Goal: Check status: Check status

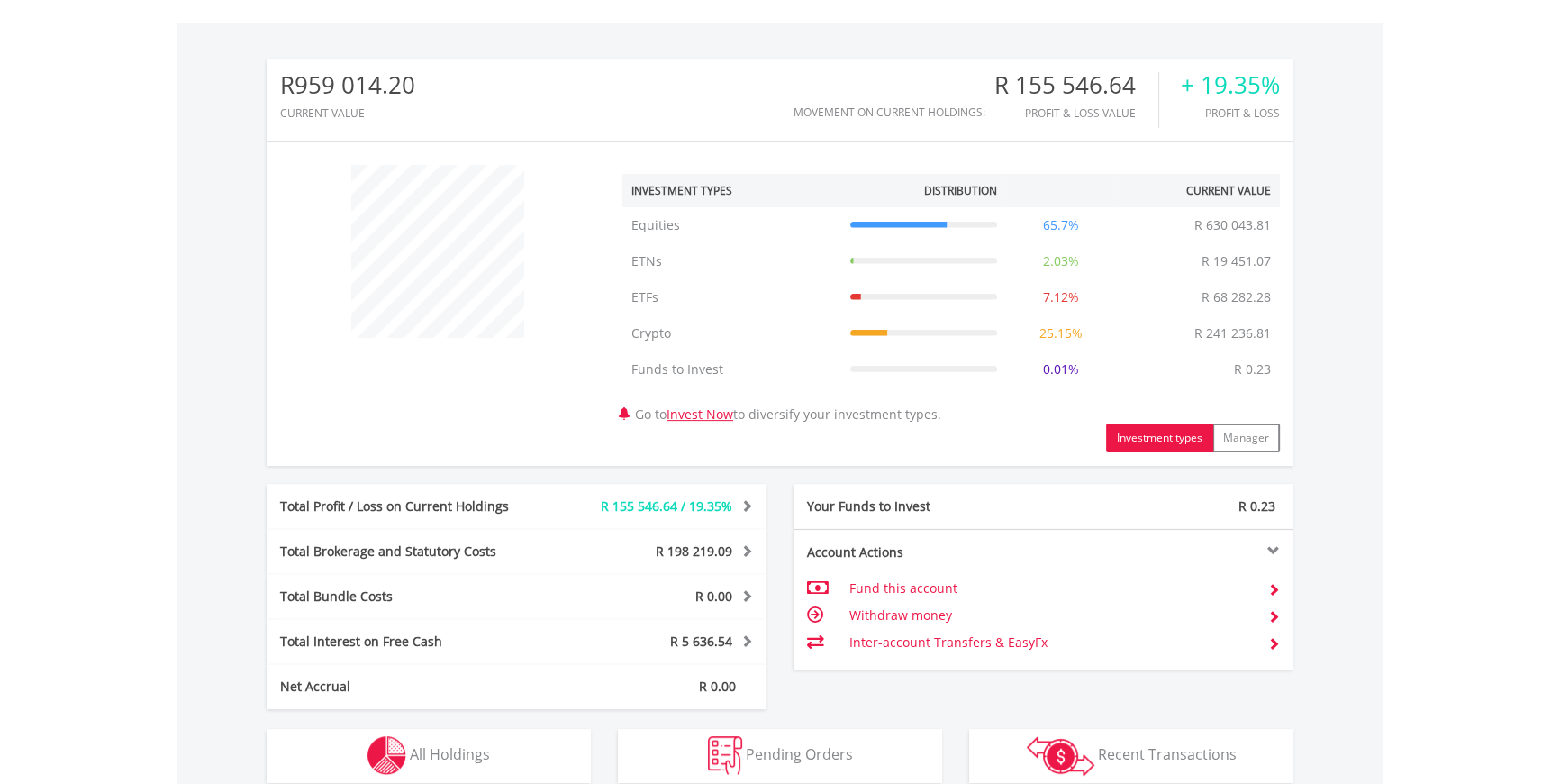
scroll to position [687, 0]
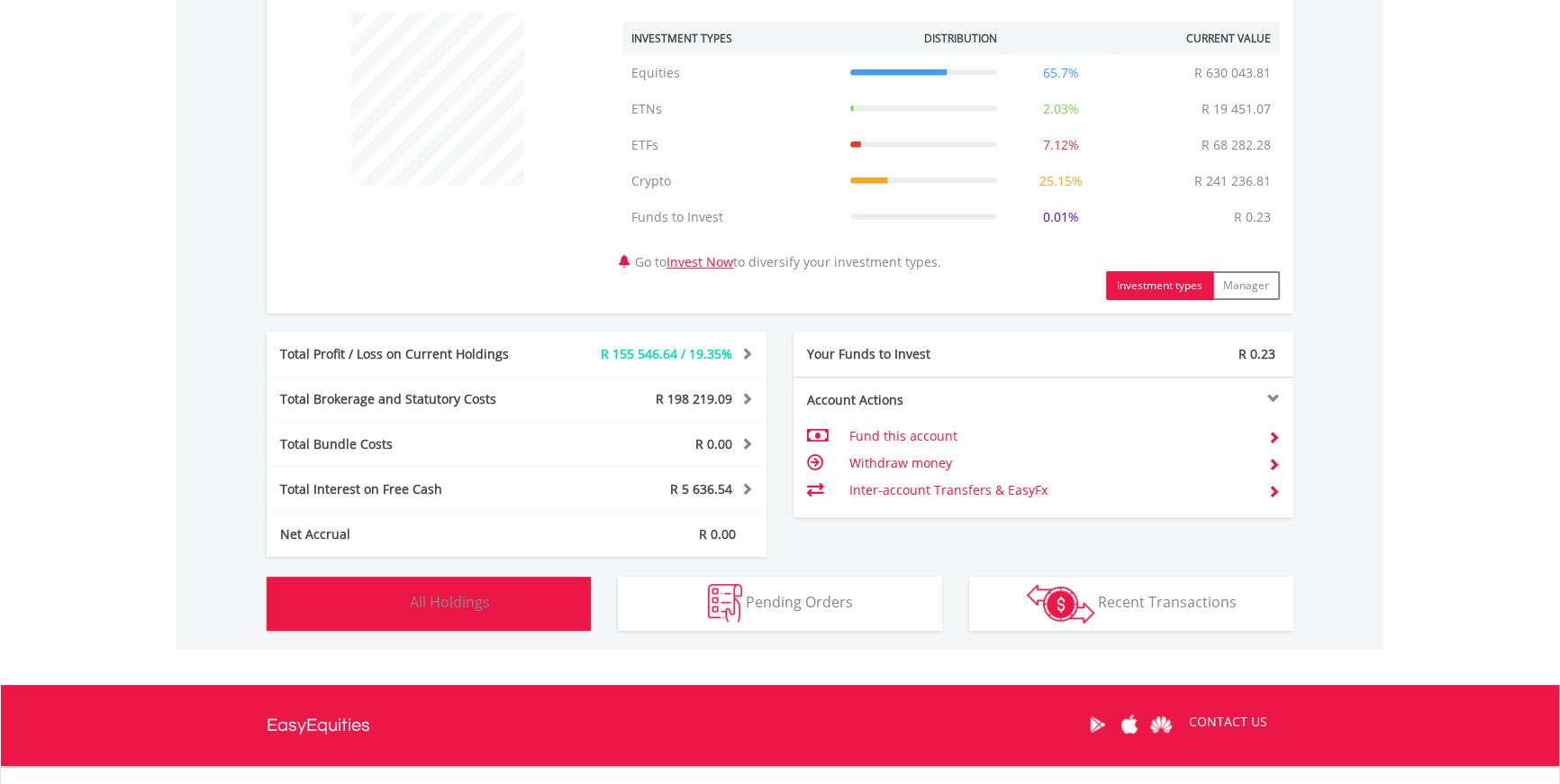
click at [443, 606] on span "All Holdings" at bounding box center [450, 601] width 80 height 20
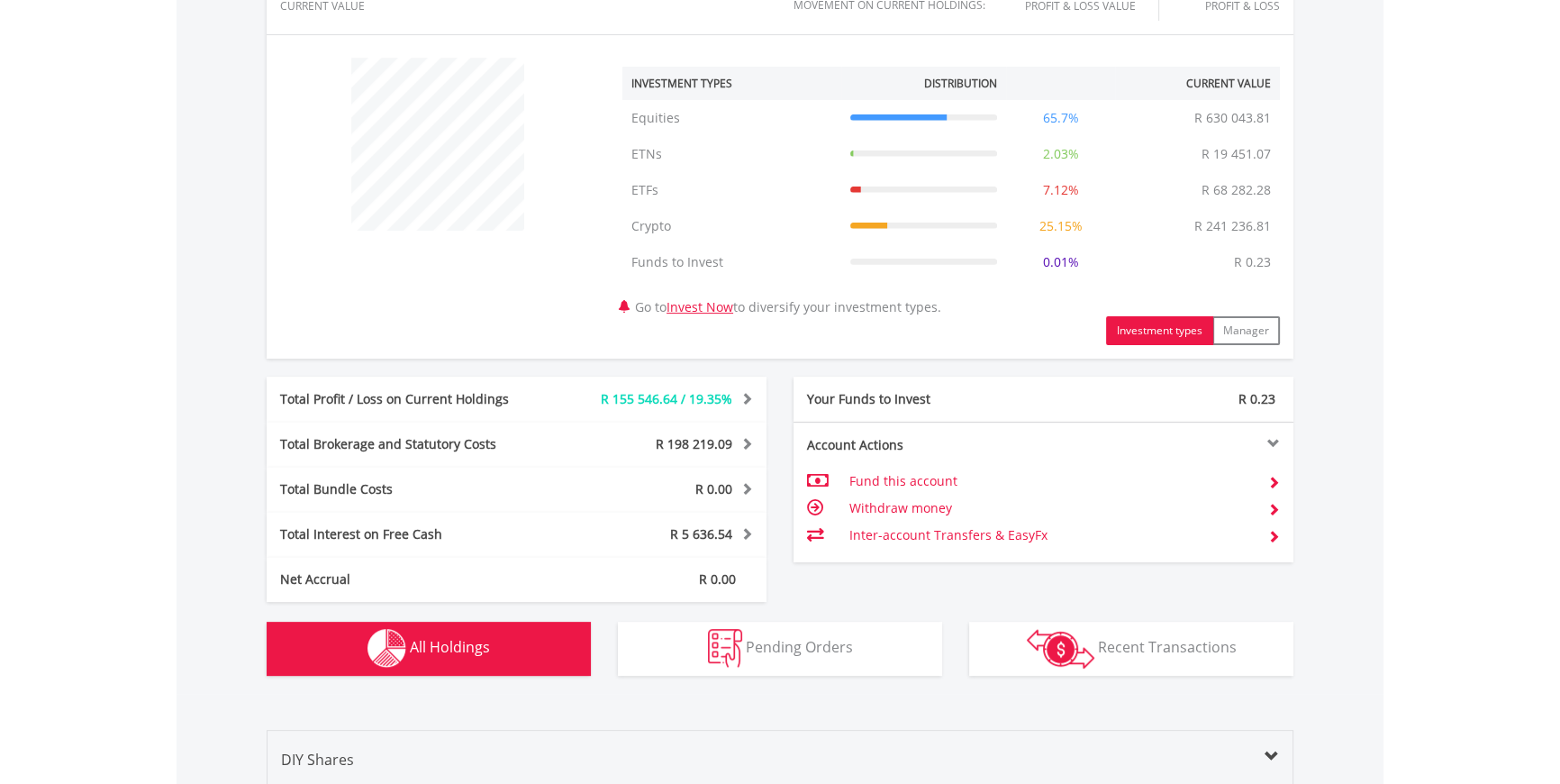
scroll to position [69, 0]
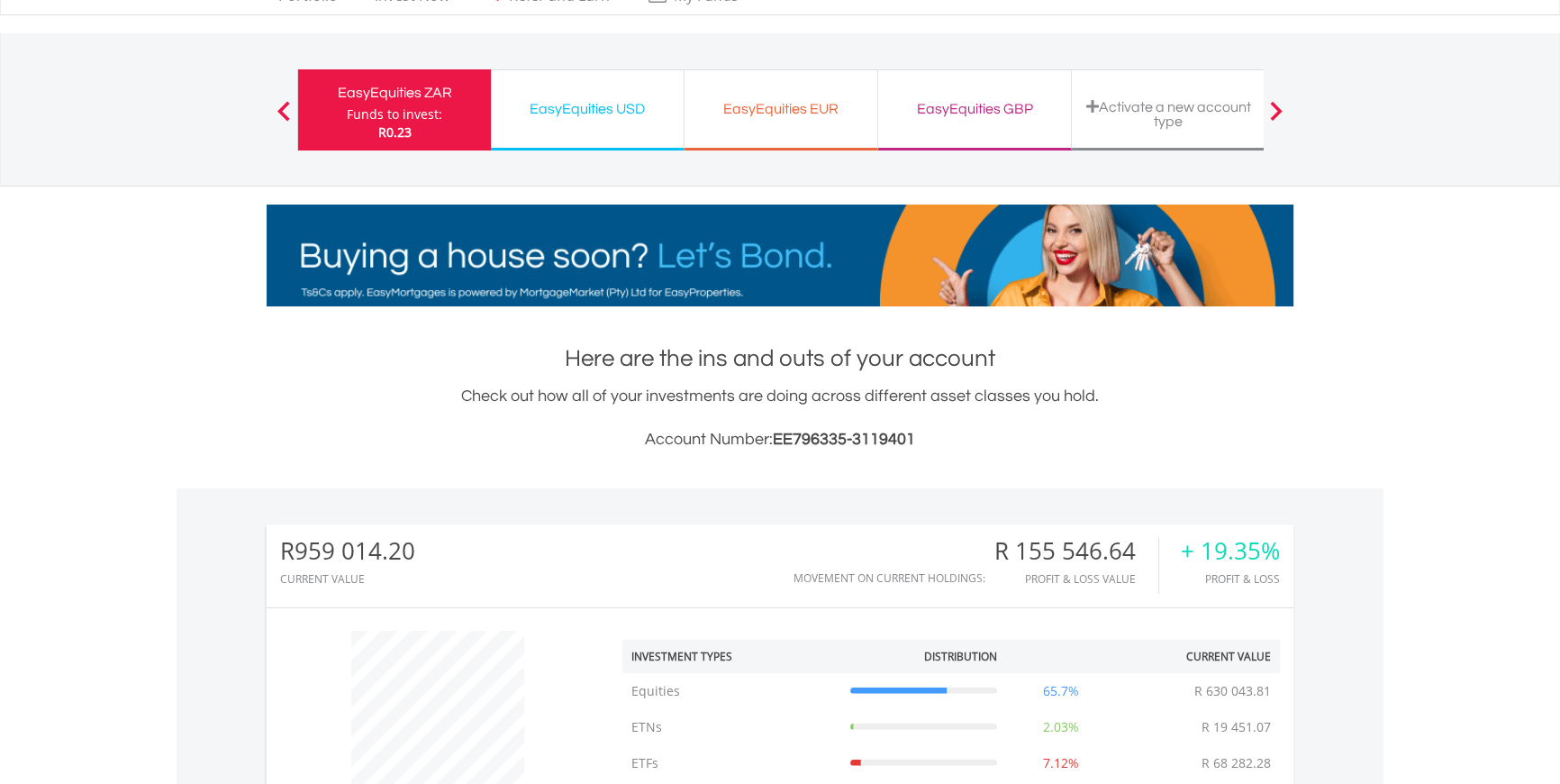
click at [594, 124] on div "EasyEquities USD Funds to invest: R0.23" at bounding box center [588, 110] width 194 height 81
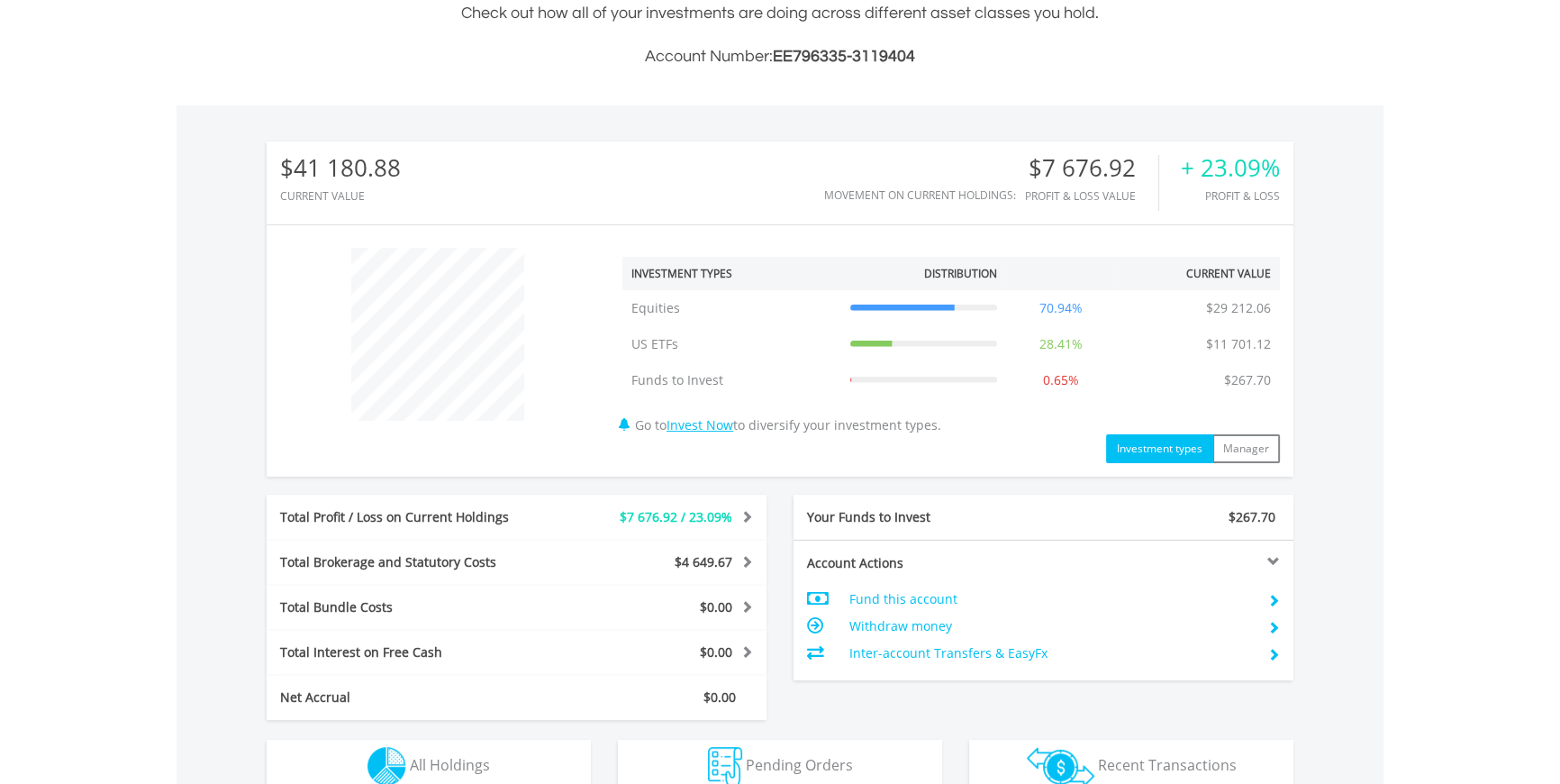
scroll to position [764, 0]
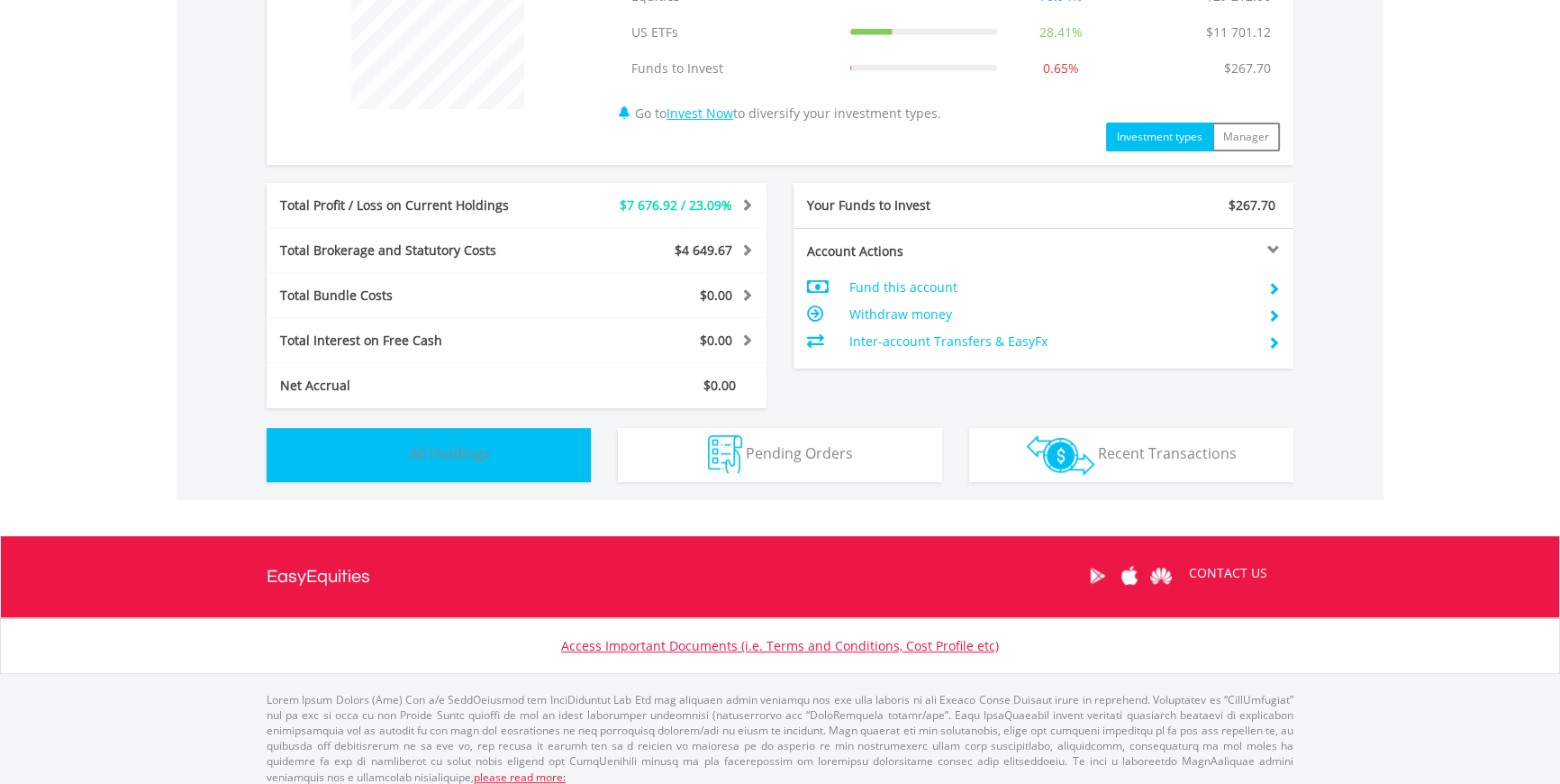
click at [507, 445] on button "Holdings All Holdings" at bounding box center [428, 455] width 324 height 54
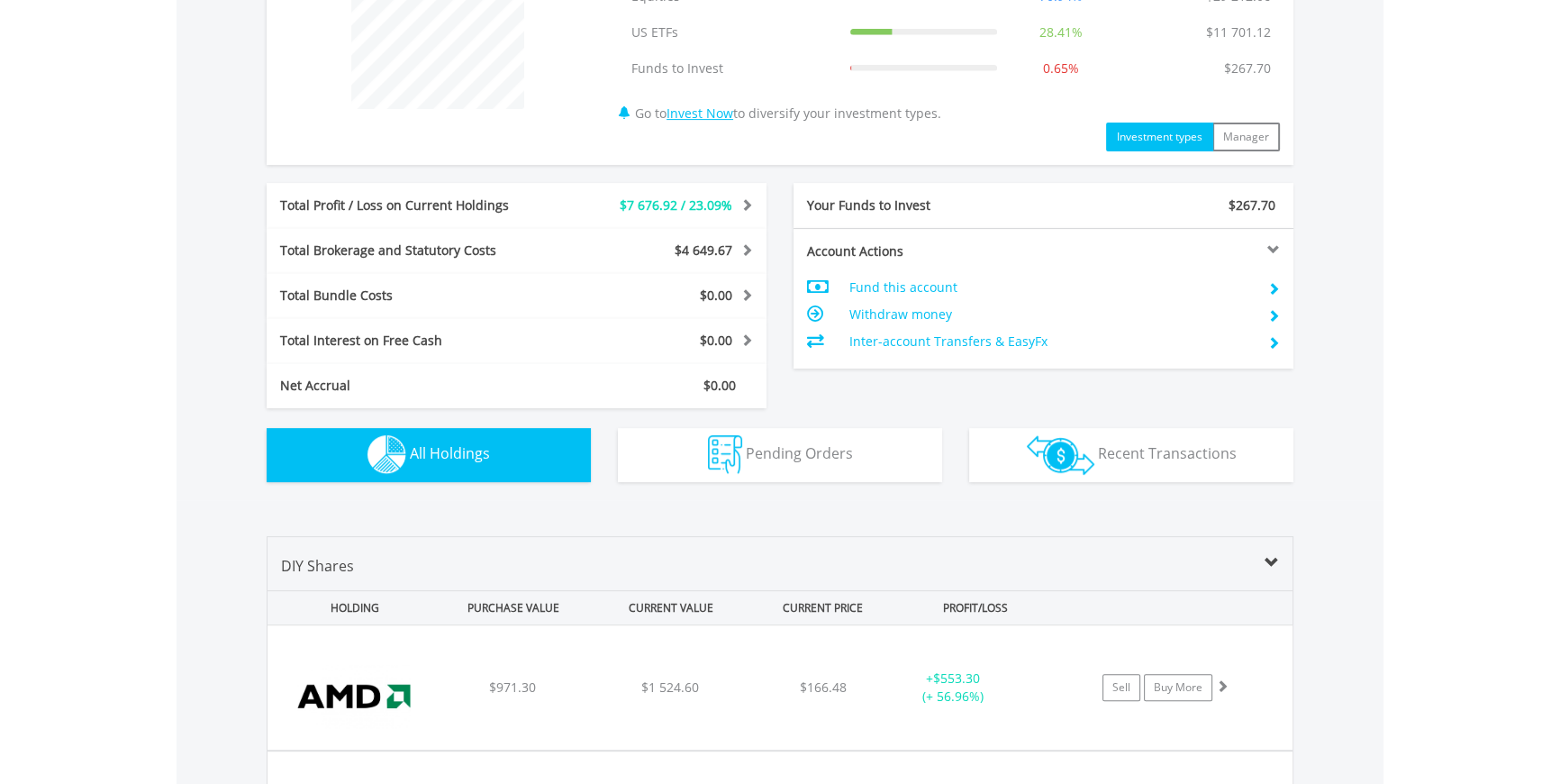
scroll to position [1299, 0]
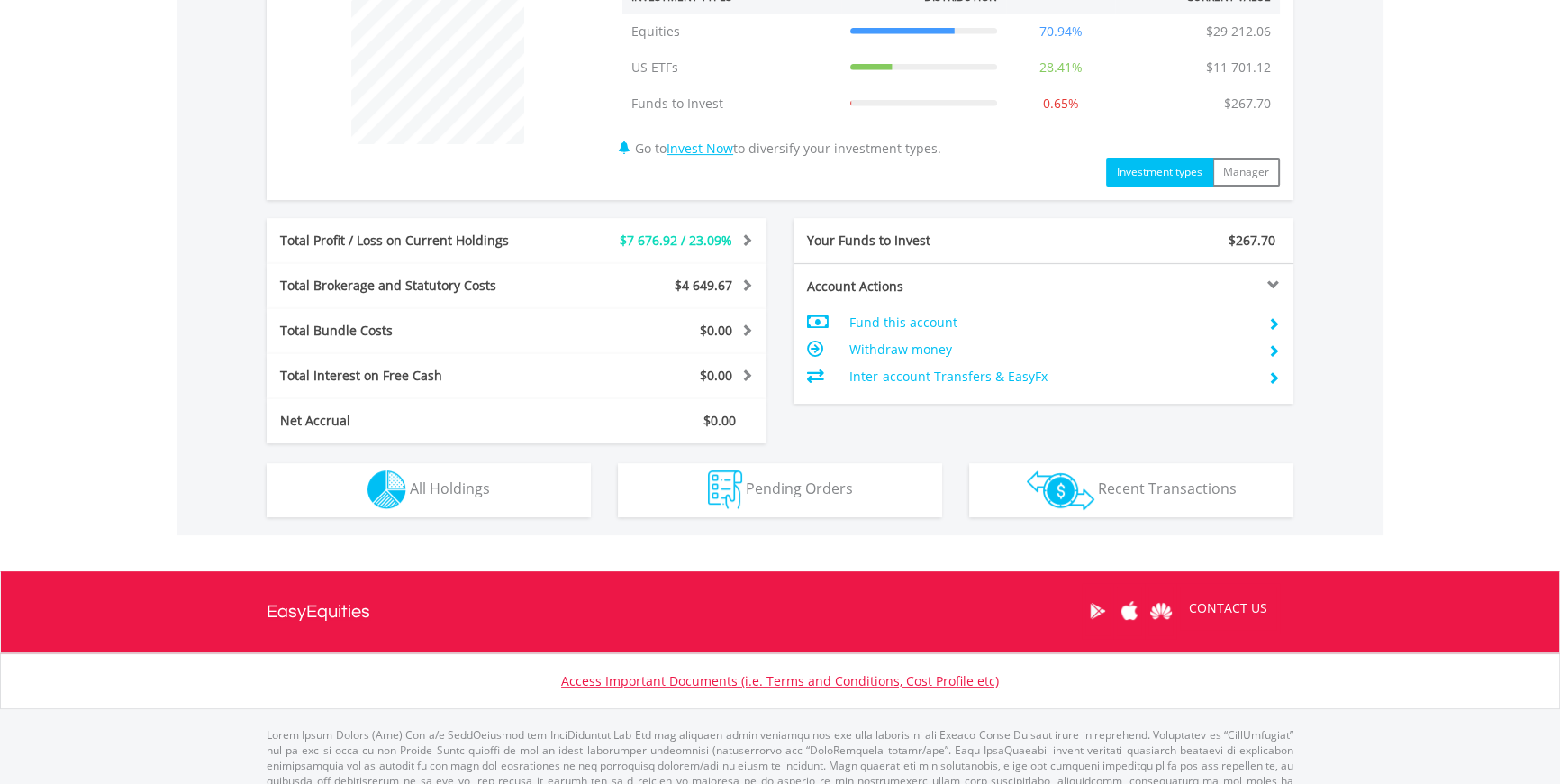
scroll to position [764, 0]
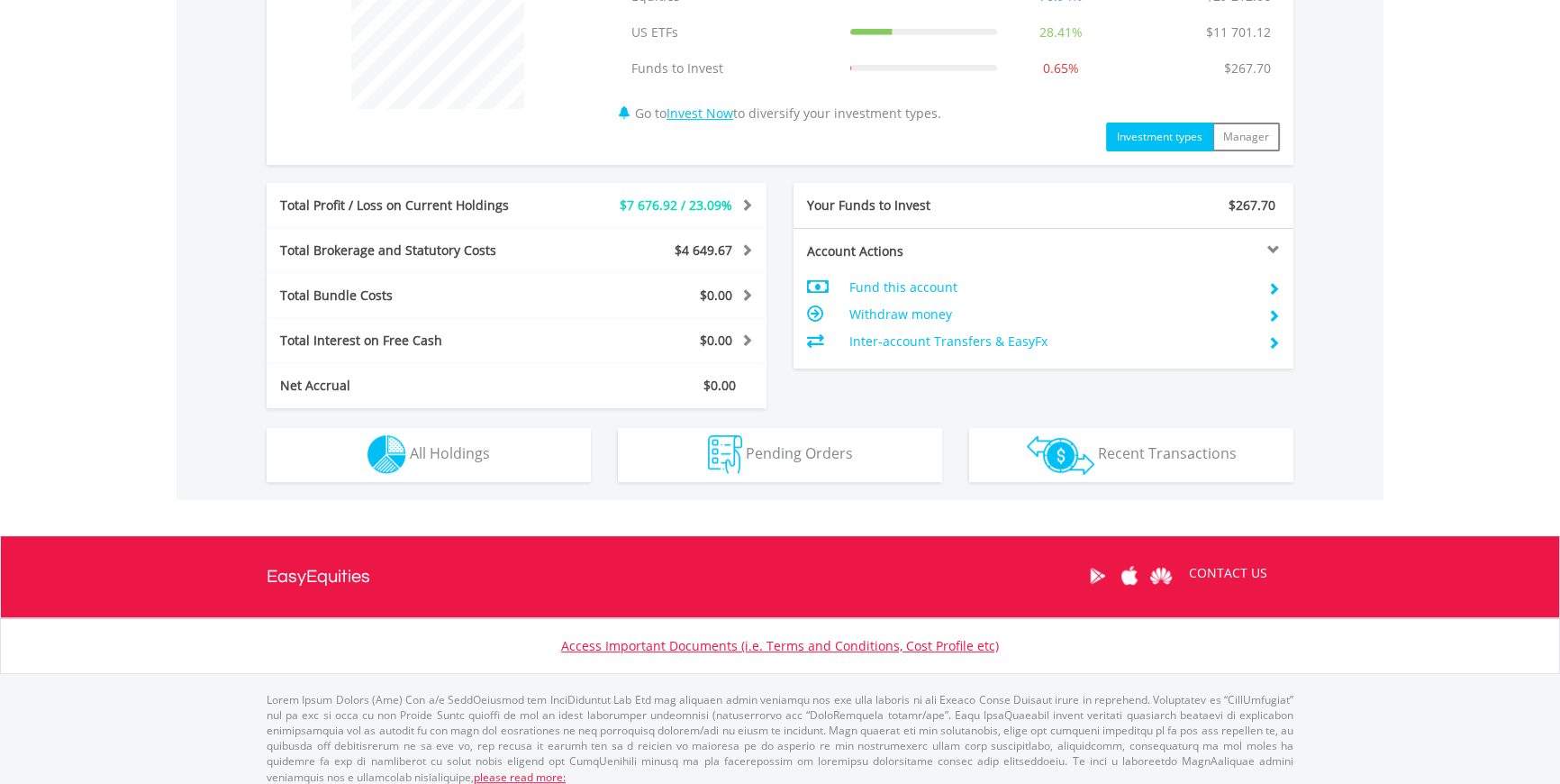
drag, startPoint x: 453, startPoint y: 419, endPoint x: 457, endPoint y: 435, distance: 16.5
click at [455, 434] on div "Holdings All Holdings" at bounding box center [428, 444] width 351 height 74
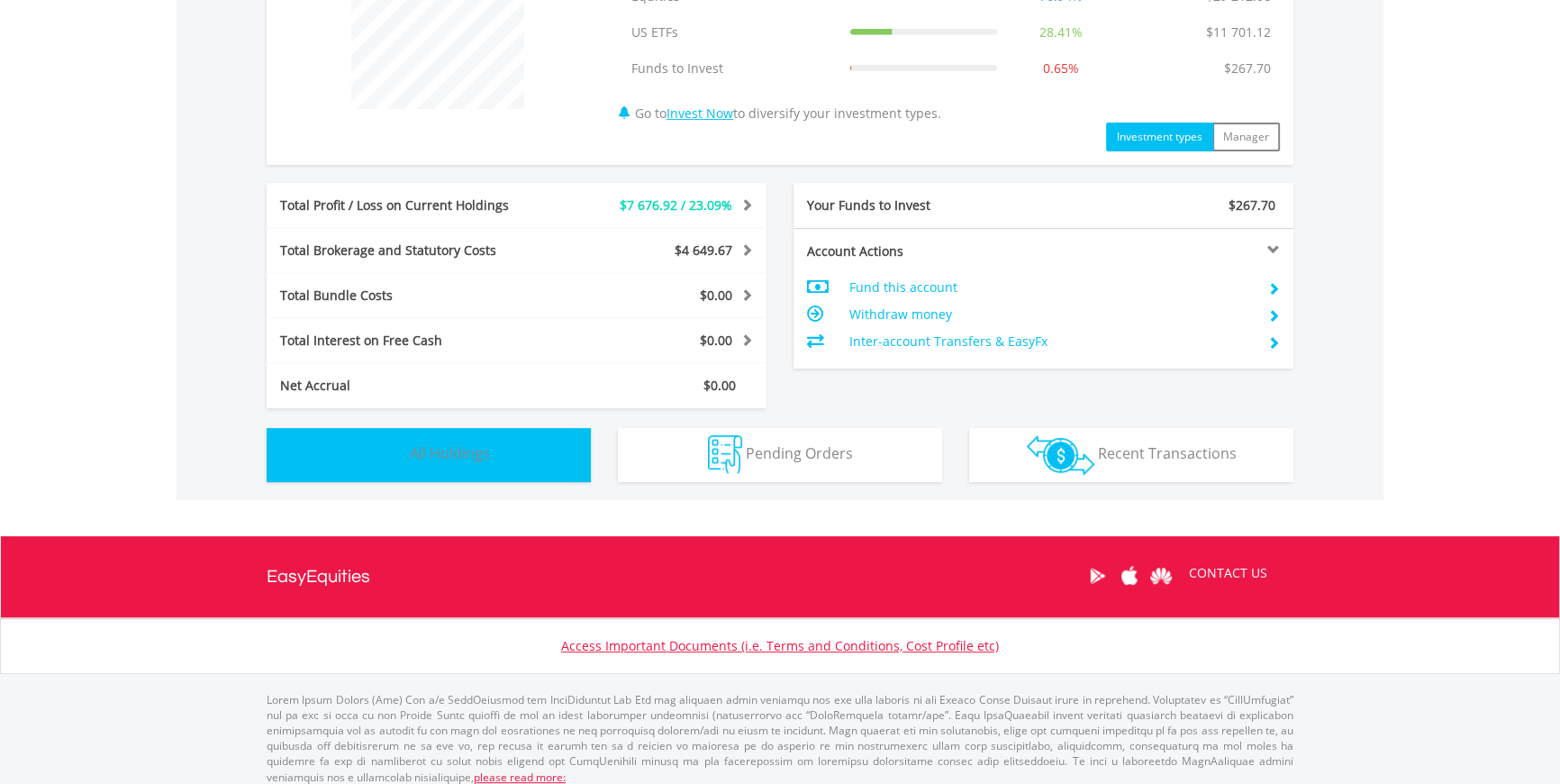
click at [458, 444] on span "All Holdings" at bounding box center [450, 454] width 80 height 20
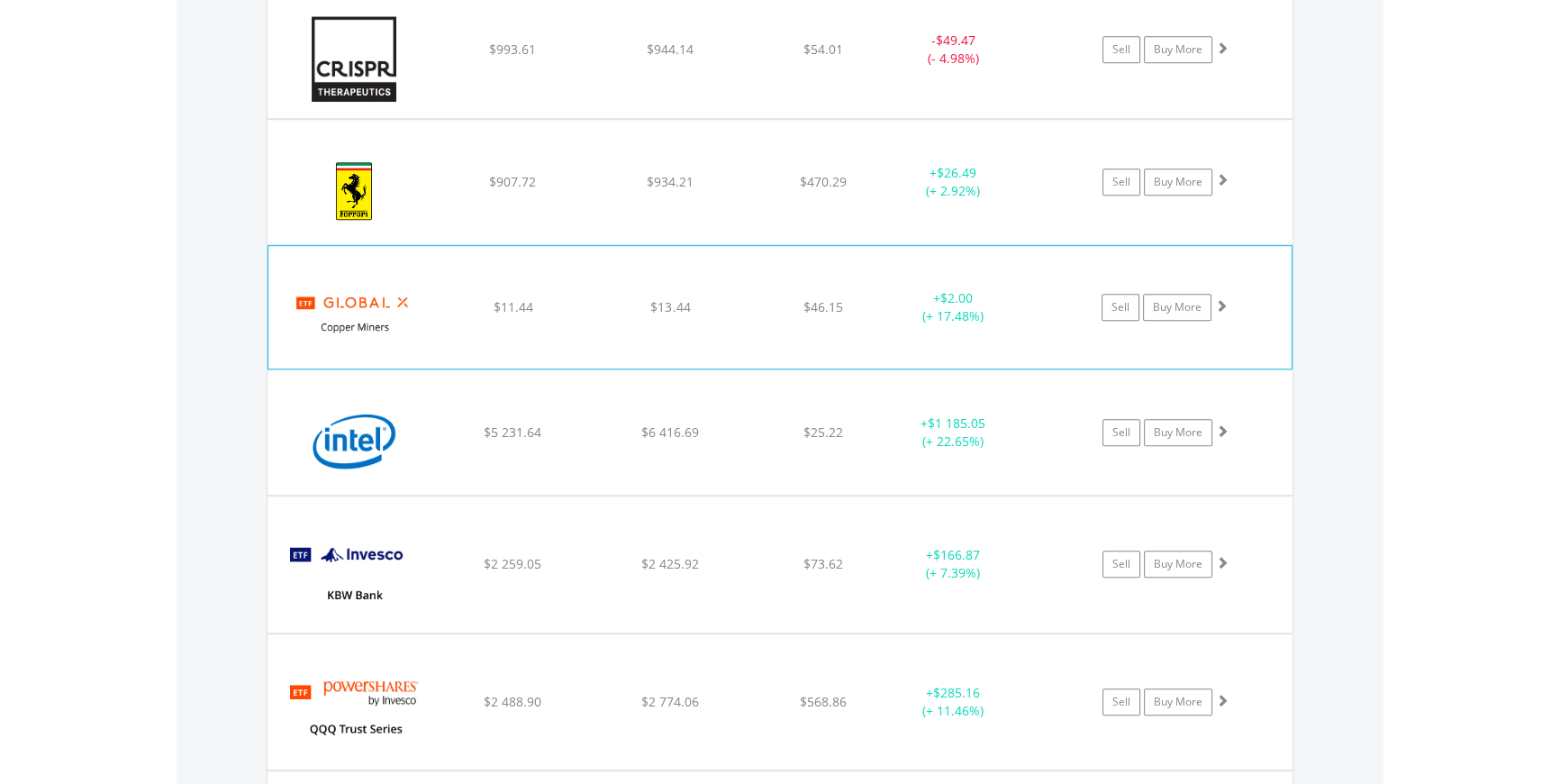
scroll to position [1682, 0]
